Goal: Task Accomplishment & Management: Manage account settings

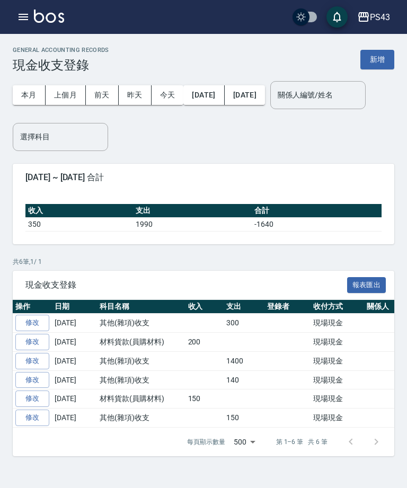
click at [381, 64] on button "新增" at bounding box center [377, 60] width 34 height 20
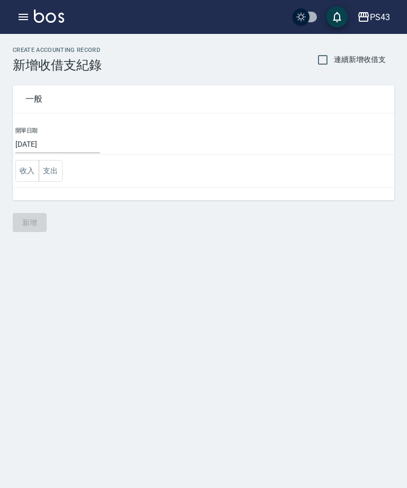
click at [29, 172] on button "收入" at bounding box center [27, 171] width 24 height 22
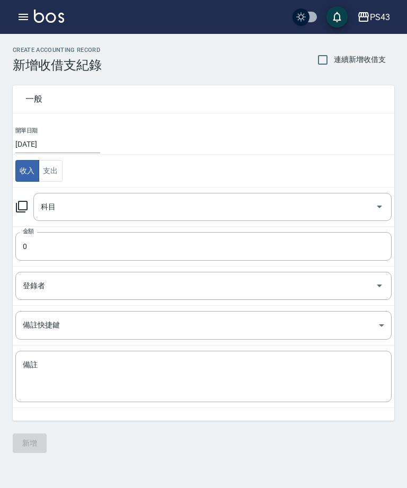
click at [24, 204] on icon at bounding box center [21, 206] width 13 height 13
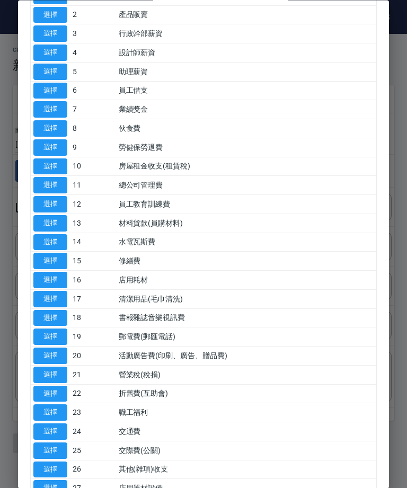
scroll to position [109, 0]
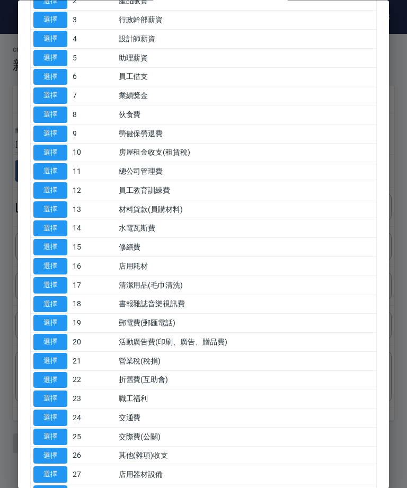
click at [48, 202] on button "選擇" at bounding box center [50, 209] width 34 height 16
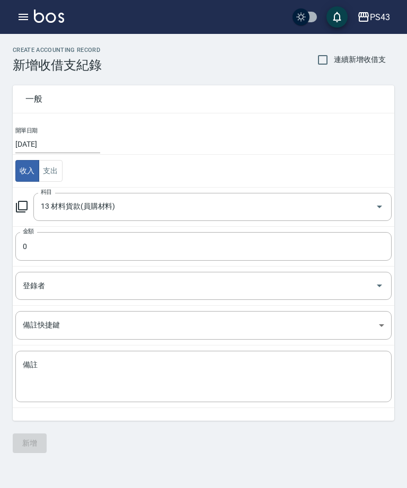
type input "13 材料貨款(員購材料)"
click at [110, 247] on input "0" at bounding box center [203, 246] width 376 height 29
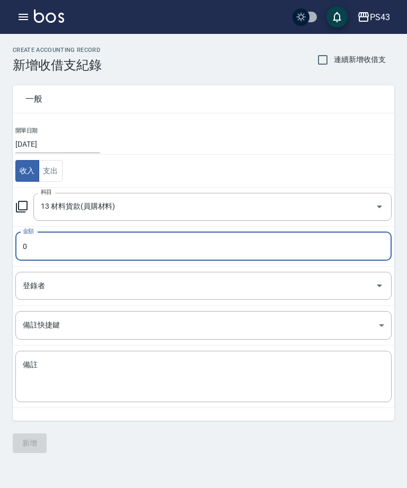
click at [195, 256] on input "0" at bounding box center [203, 246] width 376 height 29
click at [130, 250] on input "410" at bounding box center [203, 246] width 376 height 29
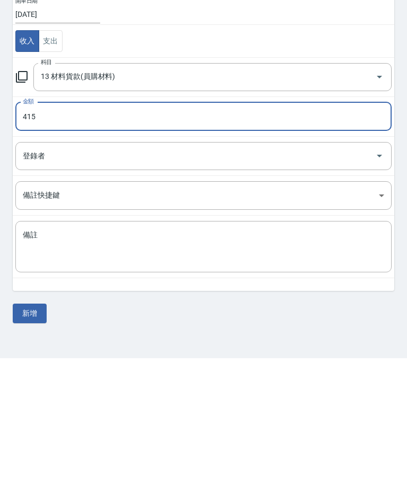
type input "415"
click at [184, 360] on textarea "備註" at bounding box center [203, 377] width 361 height 34
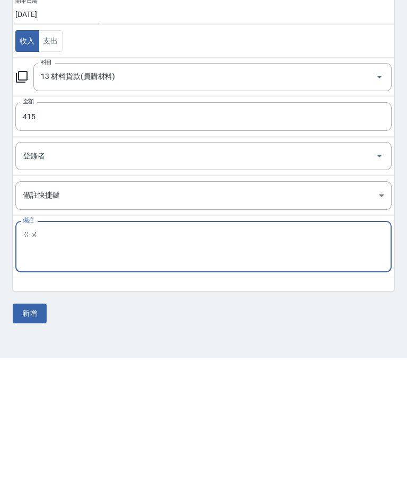
type textarea "ㄍ"
type textarea "店"
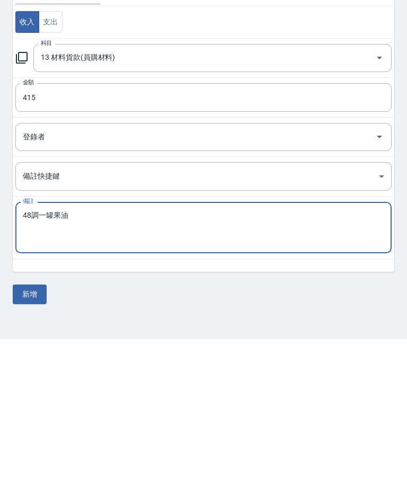
type textarea "48調一罐果油"
click at [34, 433] on button "新增" at bounding box center [30, 443] width 34 height 20
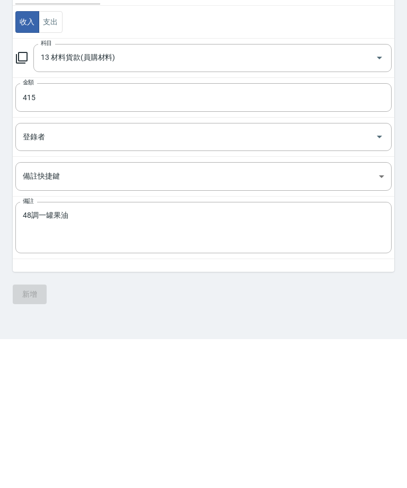
scroll to position [34, 0]
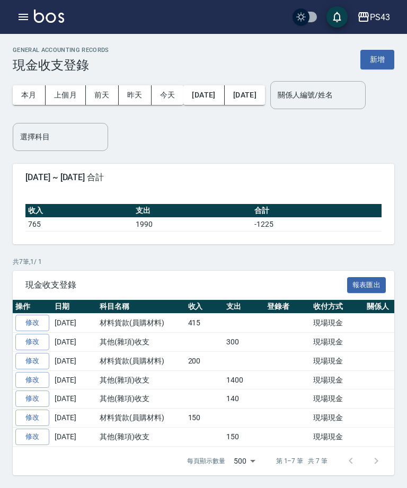
click at [372, 65] on button "新增" at bounding box center [377, 60] width 34 height 20
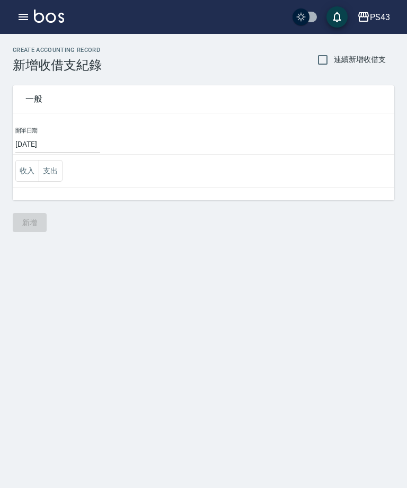
click at [379, 60] on span "連續新增收借支" at bounding box center [360, 59] width 52 height 11
click at [334, 60] on input "連續新增收借支" at bounding box center [322, 60] width 22 height 22
checkbox input "true"
click at [16, 169] on button "收入" at bounding box center [27, 171] width 24 height 22
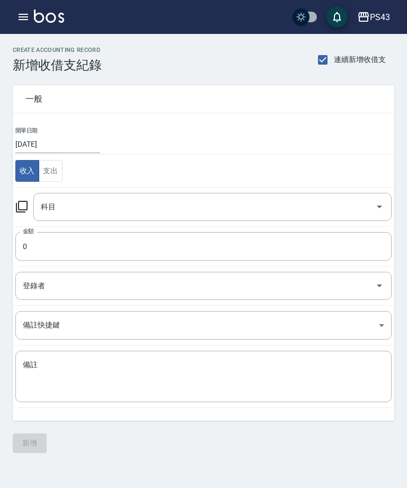
click at [24, 202] on icon at bounding box center [22, 207] width 12 height 12
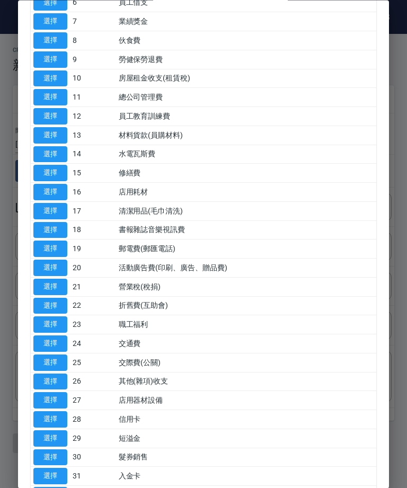
scroll to position [184, 0]
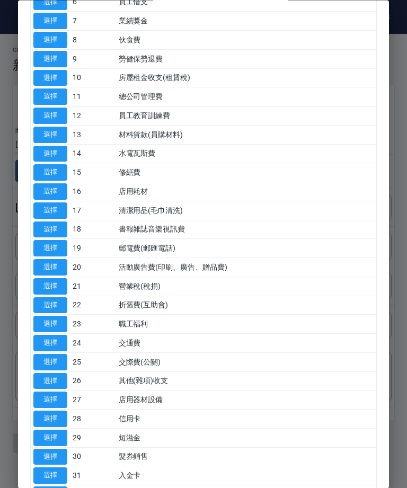
click at [42, 376] on button "選擇" at bounding box center [50, 381] width 34 height 16
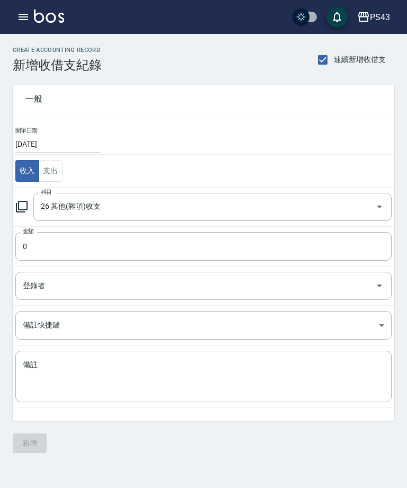
type input "26 其他(雜項)收支"
click at [74, 245] on input "0" at bounding box center [203, 246] width 376 height 29
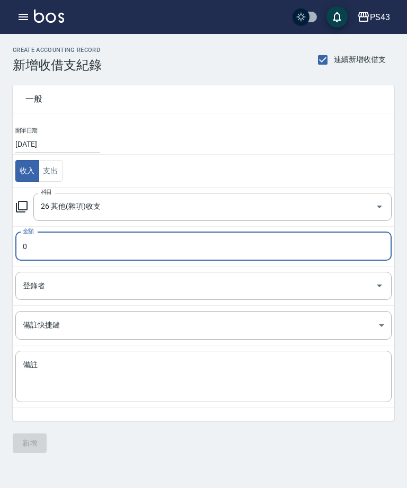
click at [10, 243] on div "一般 開單日期 [DATE] 收入 支出 科目 26 其他(雜項)收支 科目 金額 0 金額 登錄者 登錄者 備註快捷鍵 ​ 備註快捷鍵 備註 x 備註" at bounding box center [197, 247] width 394 height 348
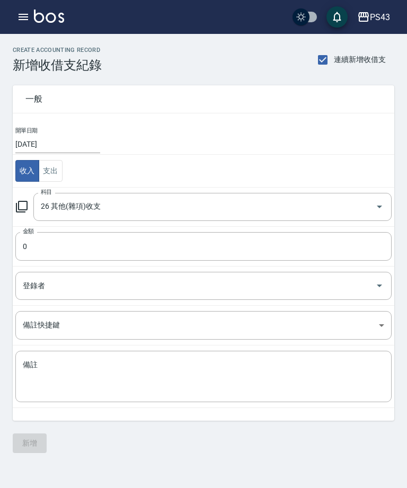
click at [38, 250] on input "0" at bounding box center [203, 246] width 376 height 29
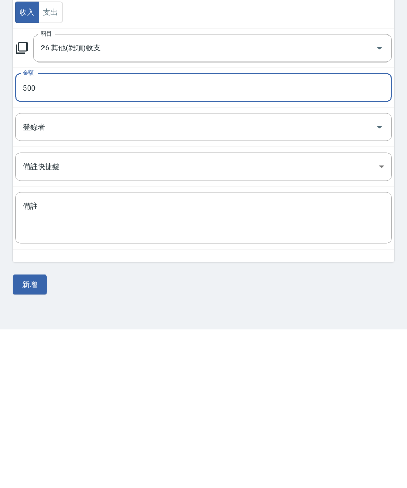
type input "500"
click at [185, 360] on textarea "備註" at bounding box center [203, 377] width 361 height 34
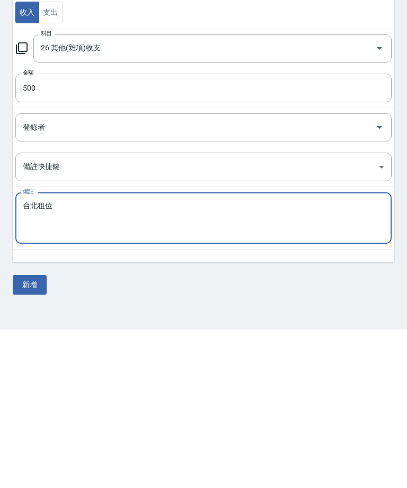
scroll to position [34, 0]
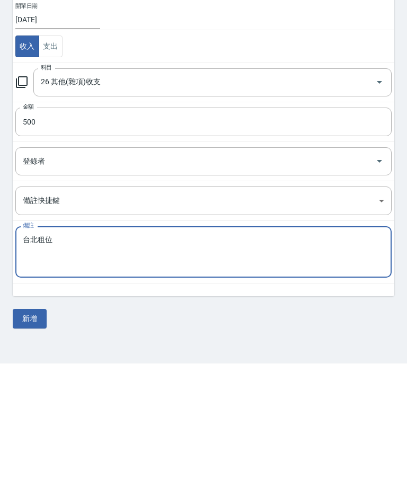
type textarea "台北租位"
click at [29, 433] on button "新增" at bounding box center [30, 443] width 34 height 20
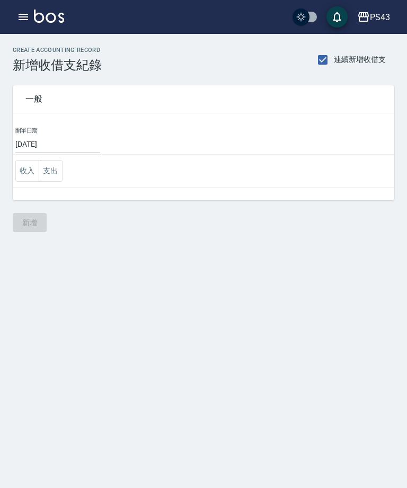
click at [15, 22] on button "button" at bounding box center [23, 16] width 21 height 21
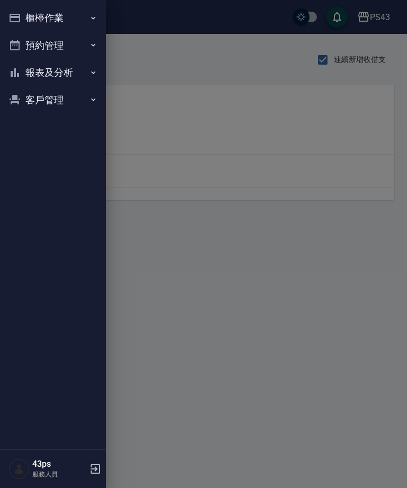
click at [62, 71] on button "報表及分析" at bounding box center [52, 73] width 97 height 28
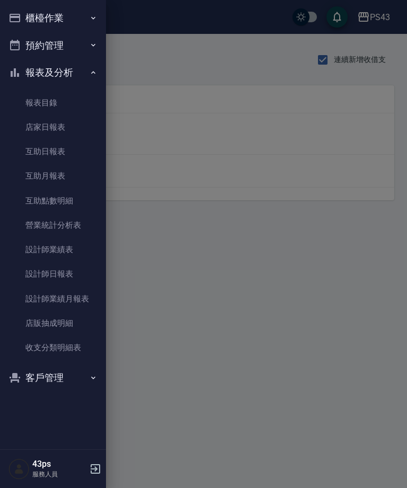
click at [67, 272] on link "設計師日報表" at bounding box center [52, 274] width 97 height 24
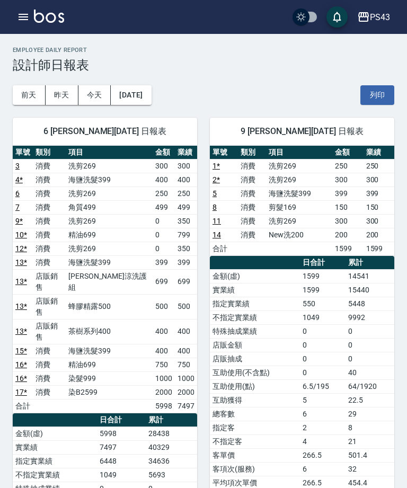
click at [20, 14] on icon "button" at bounding box center [24, 17] width 10 height 6
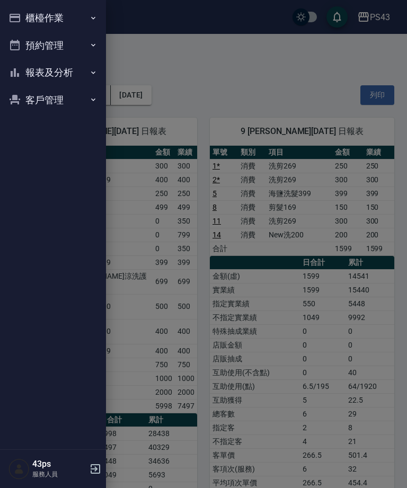
click at [89, 14] on icon "button" at bounding box center [93, 18] width 8 height 8
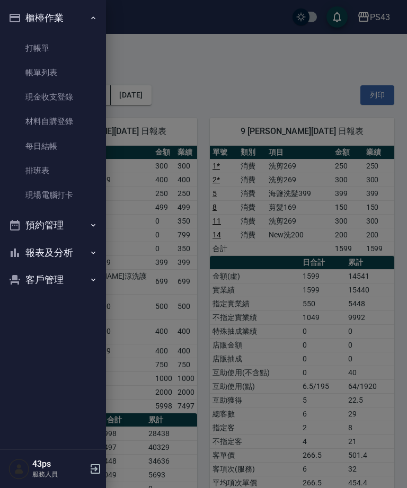
click at [78, 95] on link "現金收支登錄" at bounding box center [52, 97] width 97 height 24
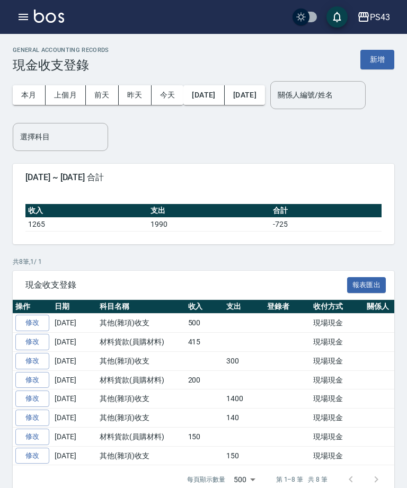
click at [382, 57] on button "新增" at bounding box center [377, 60] width 34 height 20
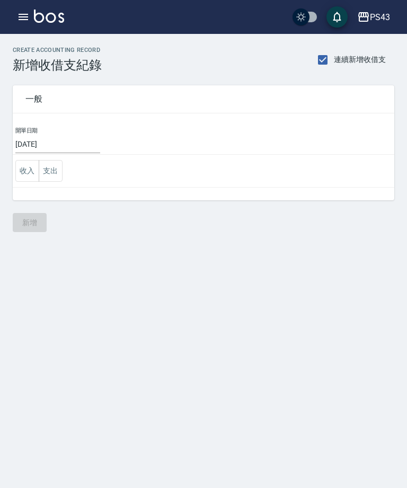
click at [48, 173] on button "支出" at bounding box center [51, 171] width 24 height 22
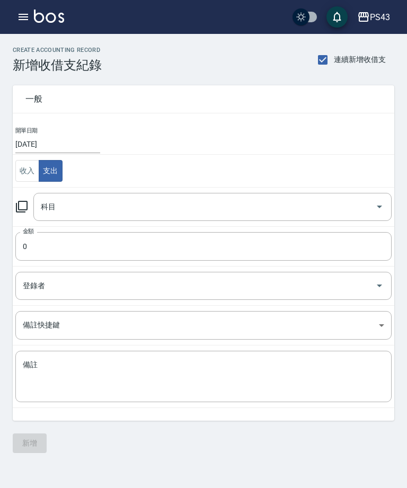
click at [27, 200] on icon at bounding box center [21, 206] width 13 height 13
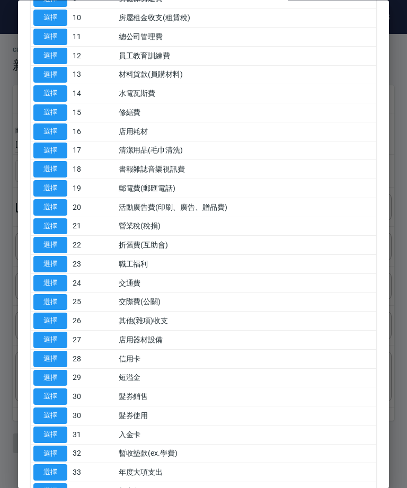
scroll to position [262, 0]
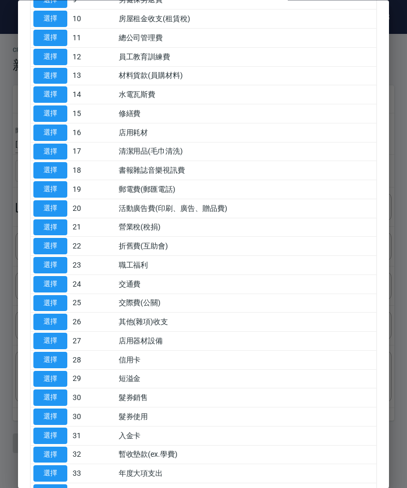
click at [53, 352] on button "選擇" at bounding box center [50, 360] width 34 height 16
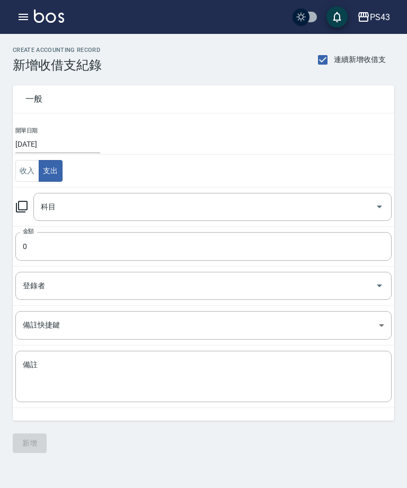
type input "28 信用卡"
click at [28, 203] on icon at bounding box center [22, 207] width 12 height 12
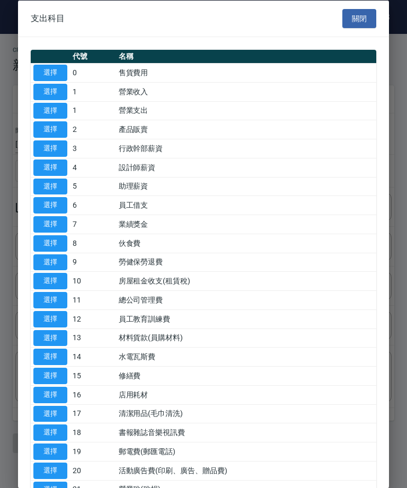
click at [367, 12] on button "關閉" at bounding box center [359, 18] width 34 height 20
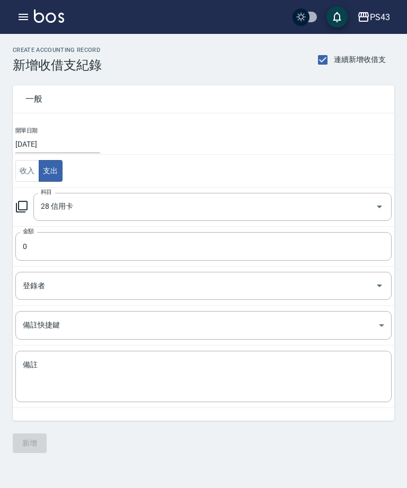
click at [123, 234] on input "0" at bounding box center [203, 246] width 376 height 29
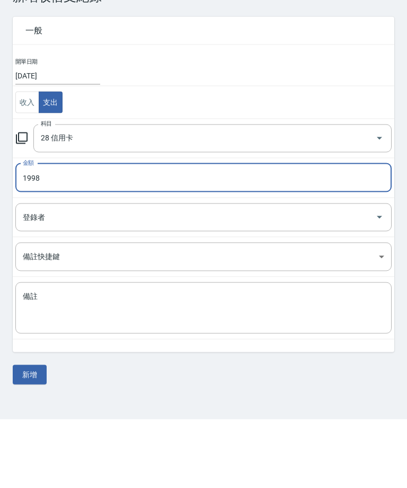
type input "1998"
click at [141, 360] on textarea "備註" at bounding box center [203, 377] width 361 height 34
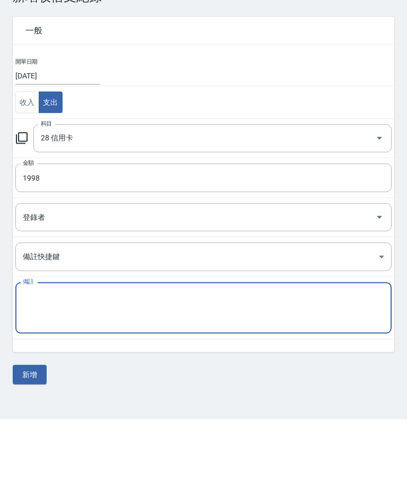
scroll to position [34, 0]
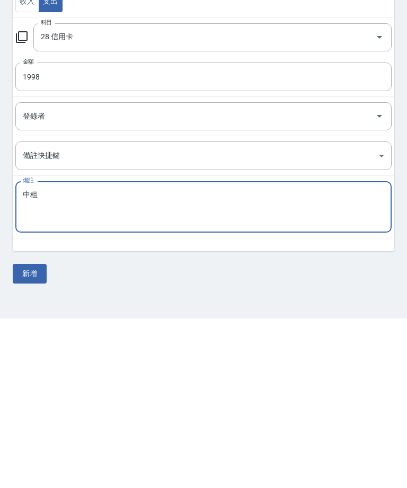
type textarea "中租"
click at [23, 433] on button "新增" at bounding box center [30, 443] width 34 height 20
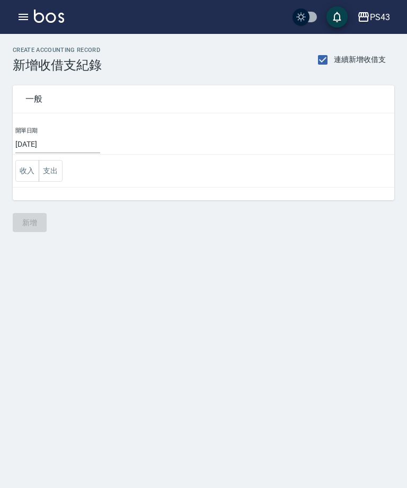
click at [55, 177] on button "支出" at bounding box center [51, 171] width 24 height 22
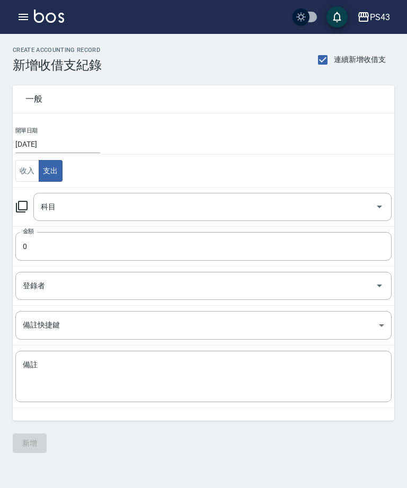
click at [23, 205] on icon at bounding box center [21, 206] width 13 height 13
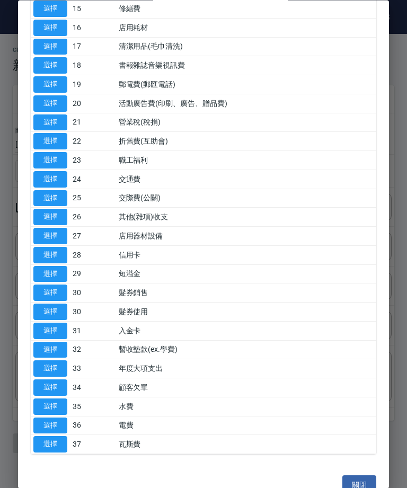
scroll to position [365, 0]
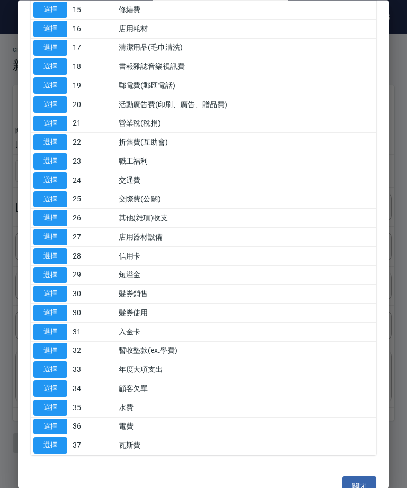
click at [46, 210] on button "選擇" at bounding box center [50, 218] width 34 height 16
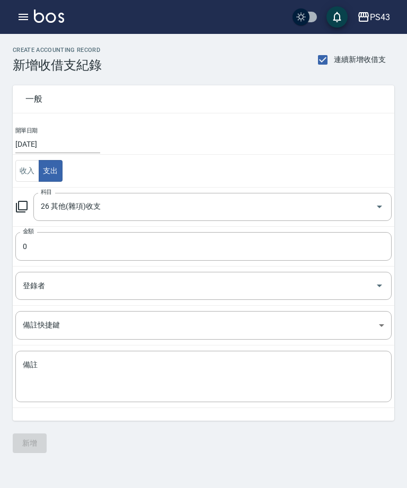
type input "26 其他(雜項)收支"
click at [177, 255] on input "0" at bounding box center [203, 246] width 376 height 29
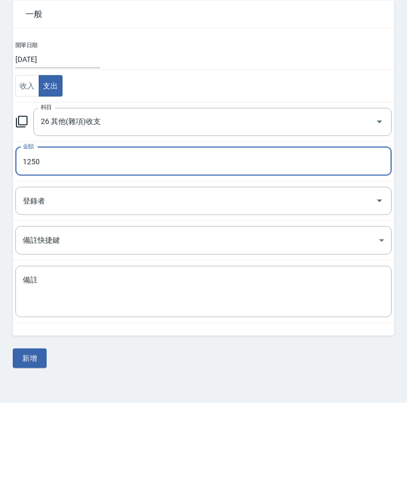
type input "1250"
click at [230, 360] on textarea "備註" at bounding box center [203, 377] width 361 height 34
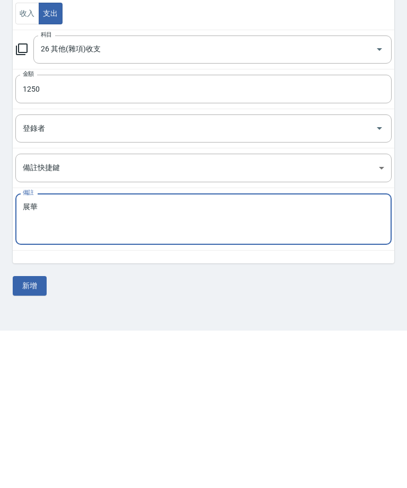
type textarea "展華"
click at [33, 433] on button "新增" at bounding box center [30, 443] width 34 height 20
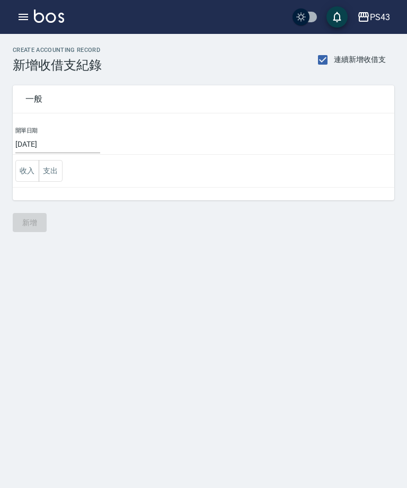
click at [23, 21] on icon "button" at bounding box center [23, 17] width 13 height 13
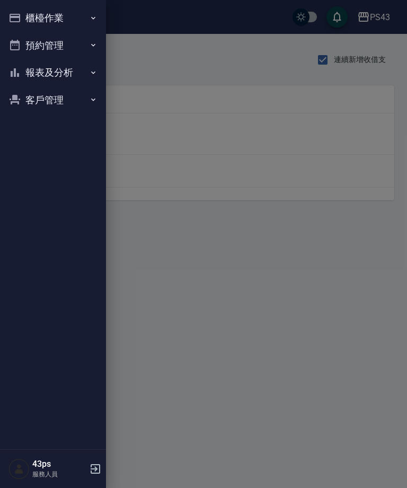
click at [65, 17] on button "櫃檯作業" at bounding box center [52, 18] width 97 height 28
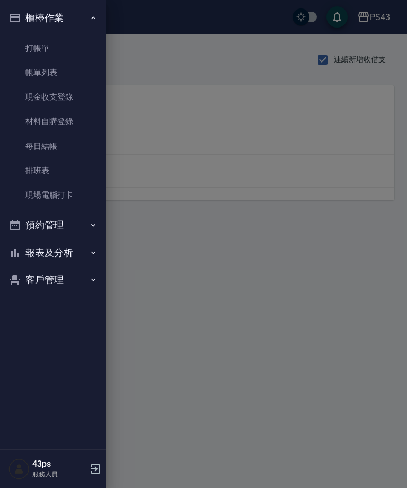
click at [68, 144] on link "每日結帳" at bounding box center [52, 146] width 97 height 24
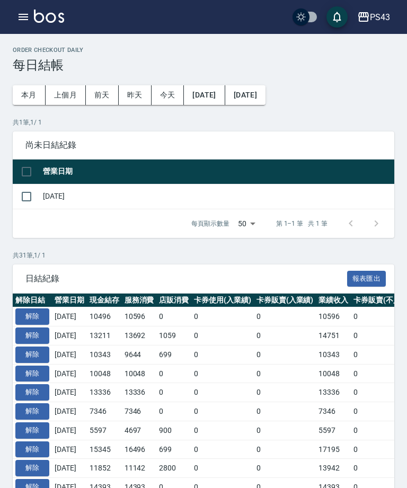
click at [24, 196] on input "checkbox" at bounding box center [26, 196] width 22 height 22
checkbox input "true"
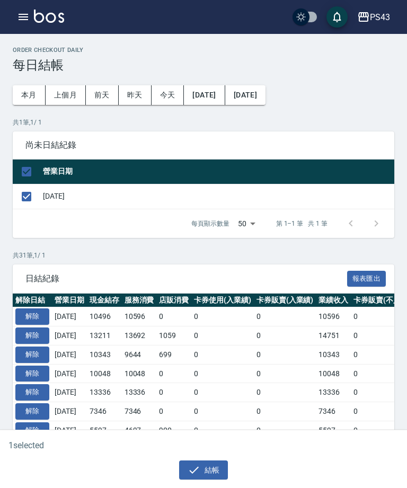
click at [204, 474] on button "結帳" at bounding box center [203, 470] width 49 height 20
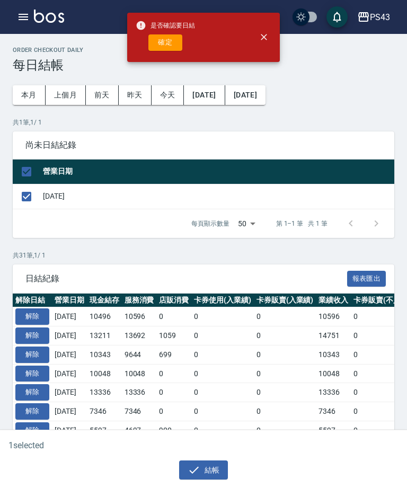
click at [162, 46] on button "確定" at bounding box center [165, 42] width 34 height 16
checkbox input "false"
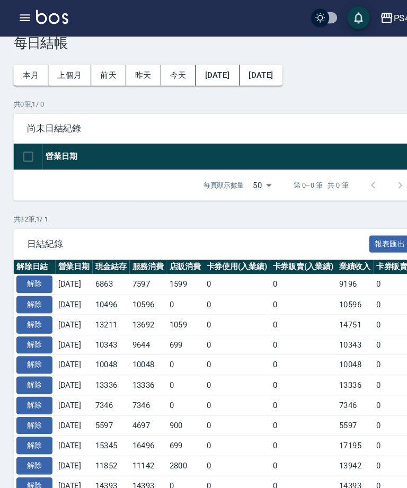
scroll to position [25, 0]
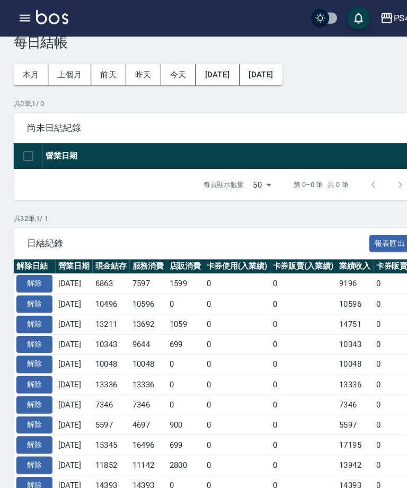
click at [20, 27] on button "button" at bounding box center [23, 16] width 21 height 21
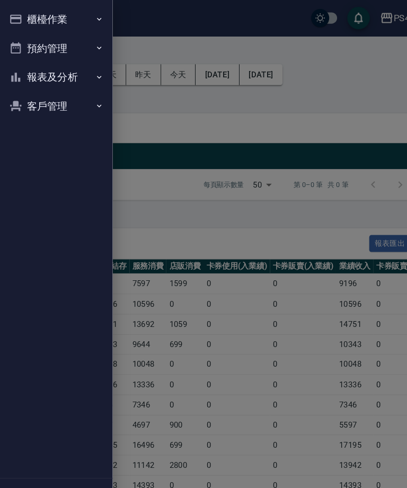
click at [66, 69] on button "報表及分析" at bounding box center [52, 73] width 97 height 28
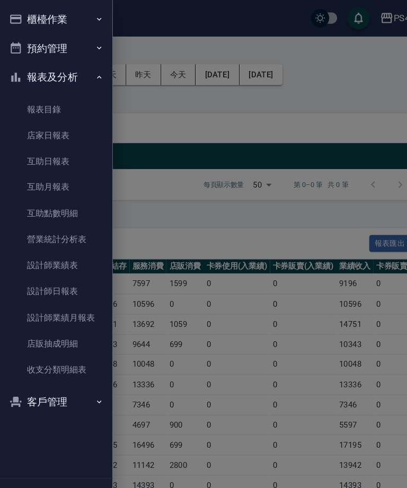
click at [81, 128] on link "店家日報表" at bounding box center [52, 127] width 97 height 24
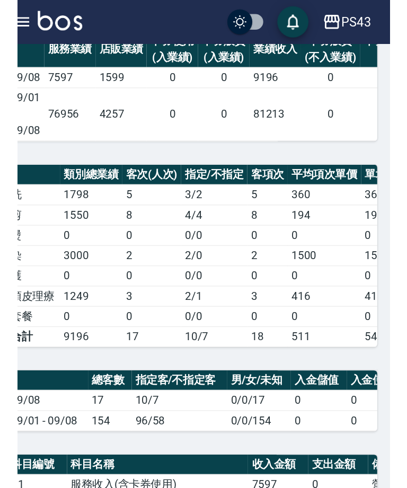
scroll to position [33, 0]
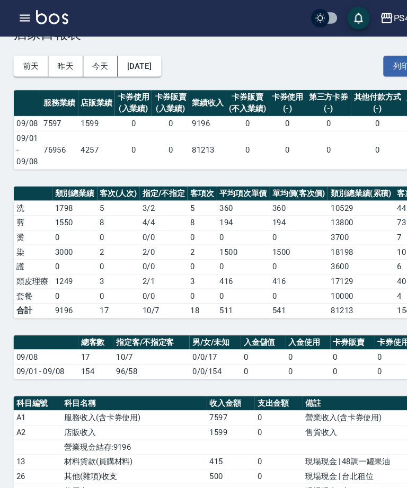
click at [34, 11] on img at bounding box center [49, 16] width 30 height 13
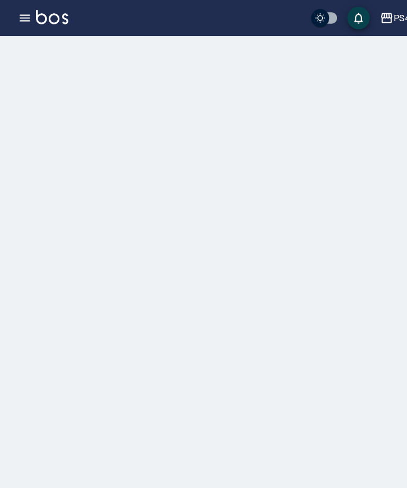
click at [29, 55] on div at bounding box center [203, 244] width 407 height 488
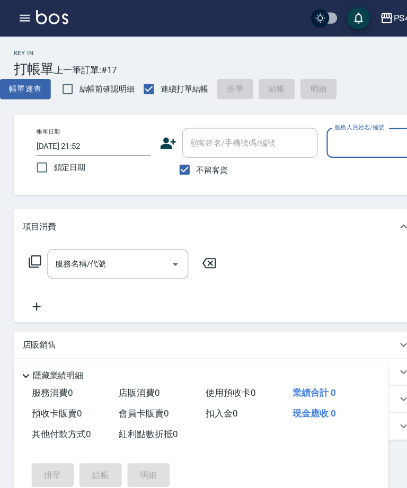
click at [14, 22] on button "button" at bounding box center [23, 16] width 21 height 21
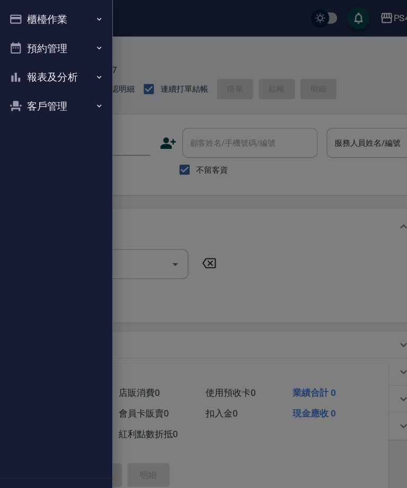
click at [58, 17] on button "櫃檯作業" at bounding box center [52, 18] width 97 height 28
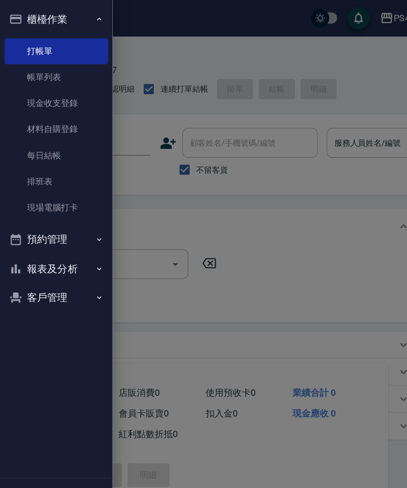
click at [64, 144] on link "每日結帳" at bounding box center [52, 146] width 97 height 24
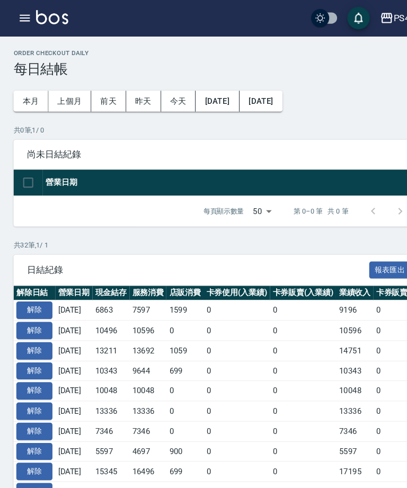
click at [67, 151] on div "尚未日結紀錄" at bounding box center [203, 145] width 381 height 28
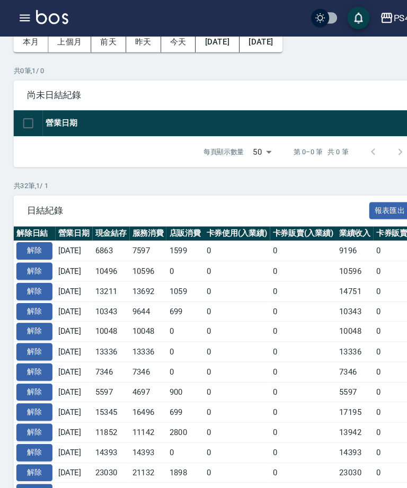
scroll to position [56, 0]
